Goal: Transaction & Acquisition: Purchase product/service

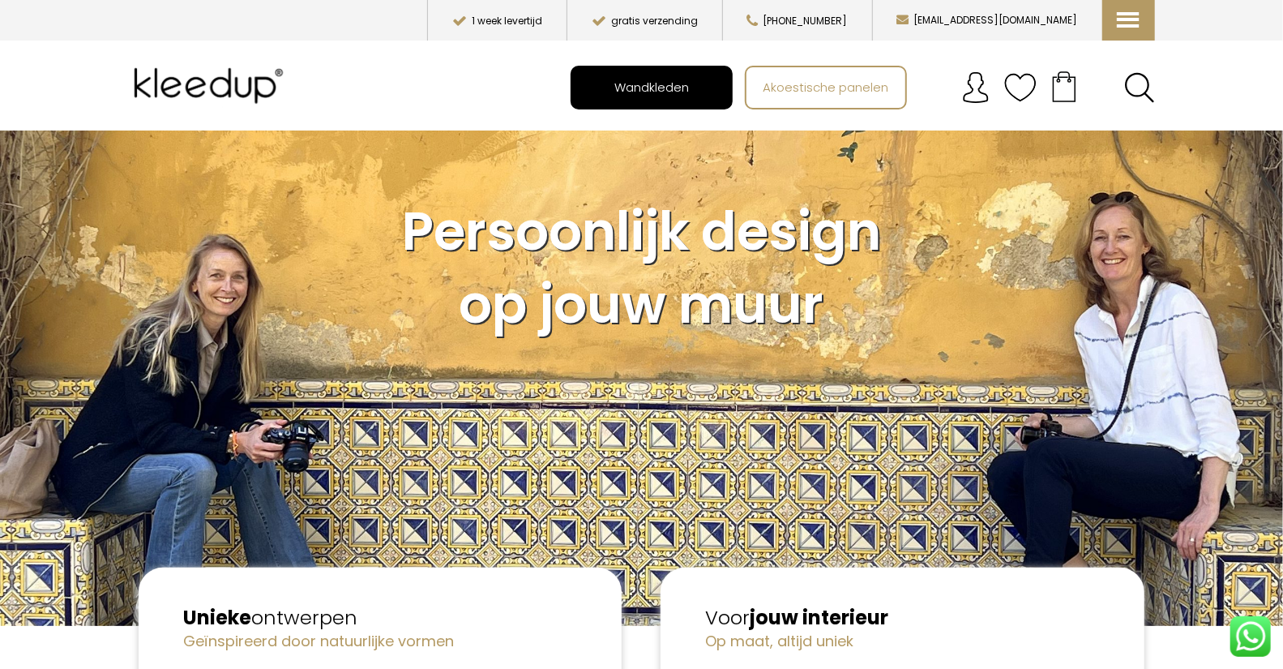
click at [635, 89] on span "Wandkleden" at bounding box center [651, 86] width 92 height 31
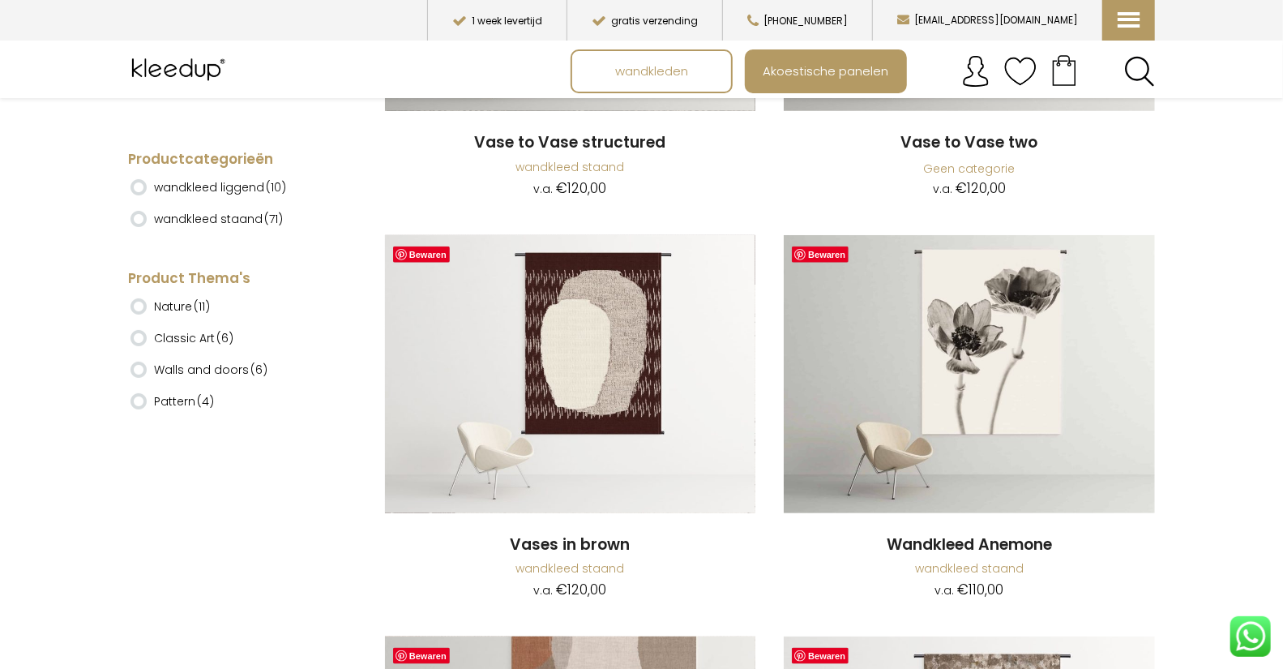
scroll to position [5271, 0]
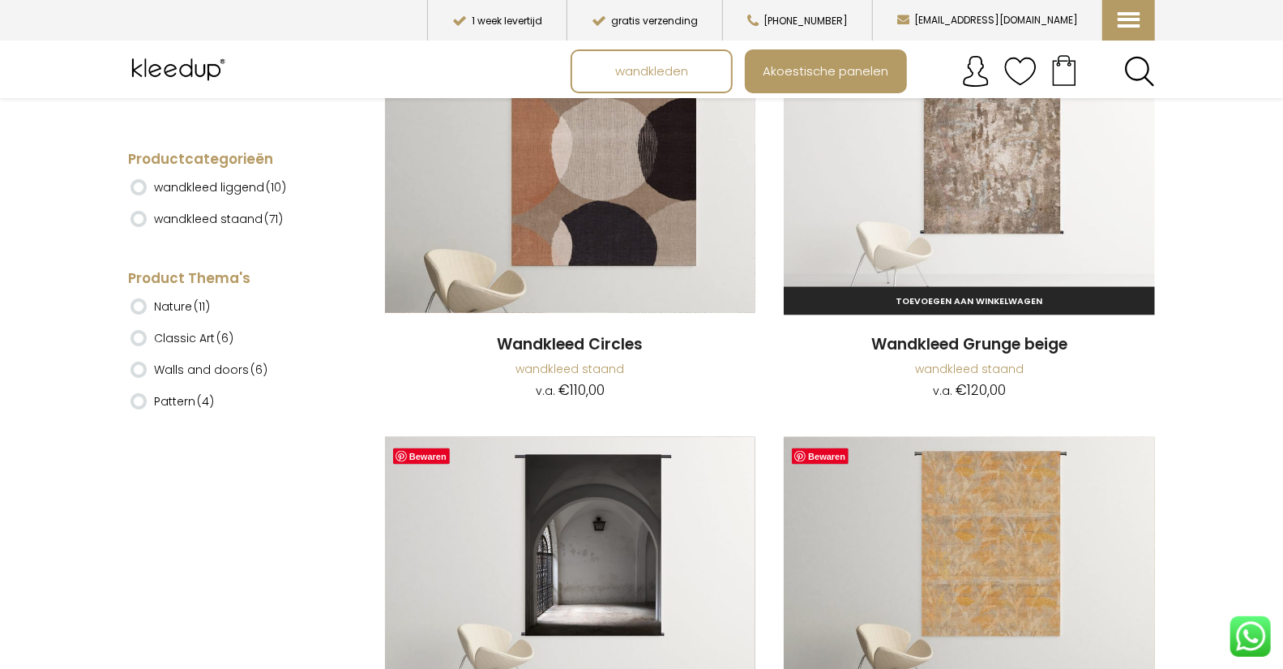
click at [926, 226] on img at bounding box center [969, 174] width 370 height 278
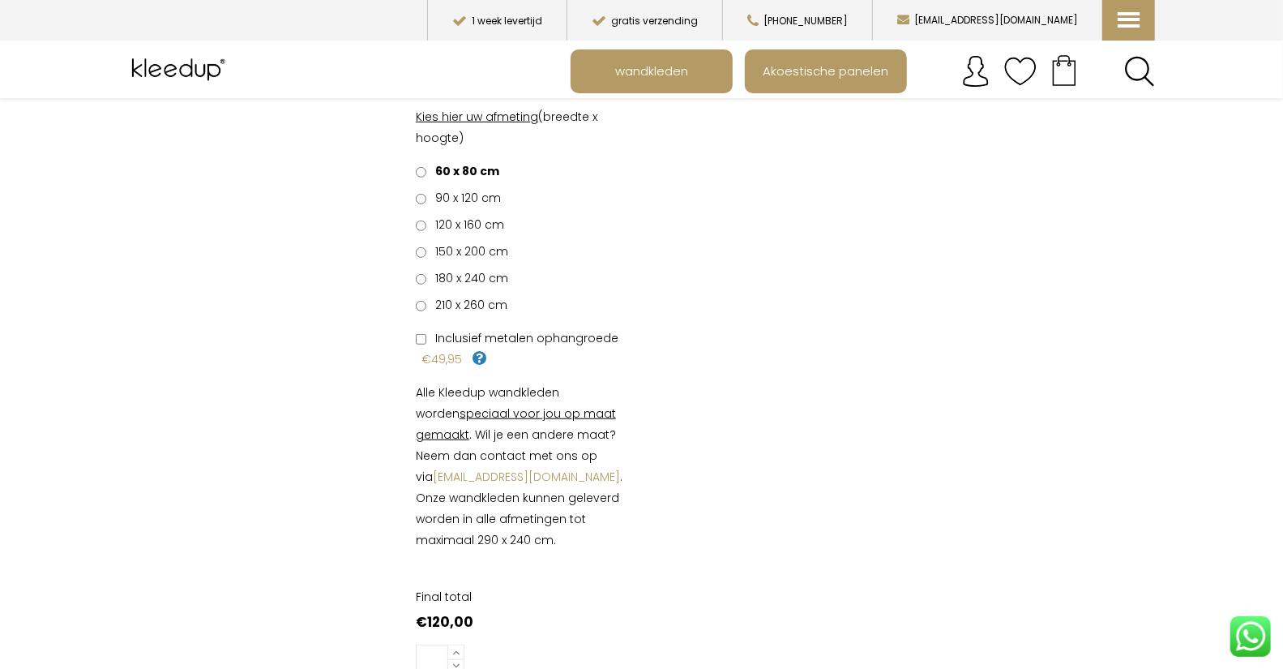
scroll to position [572, 0]
